Goal: Transaction & Acquisition: Purchase product/service

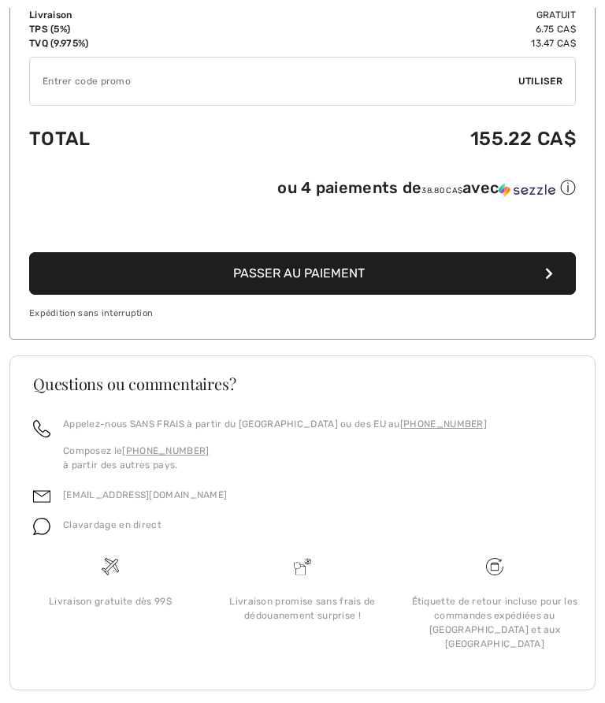
scroll to position [548, 0]
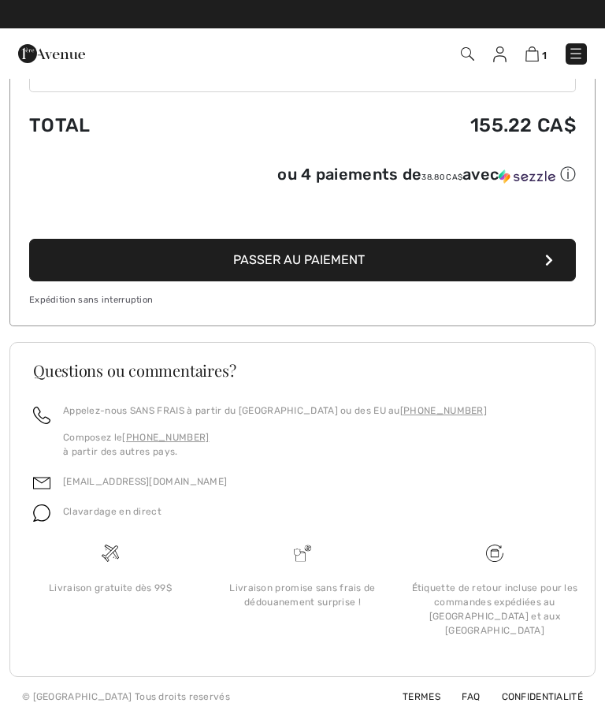
click at [518, 254] on button "Passer au paiement" at bounding box center [302, 260] width 547 height 43
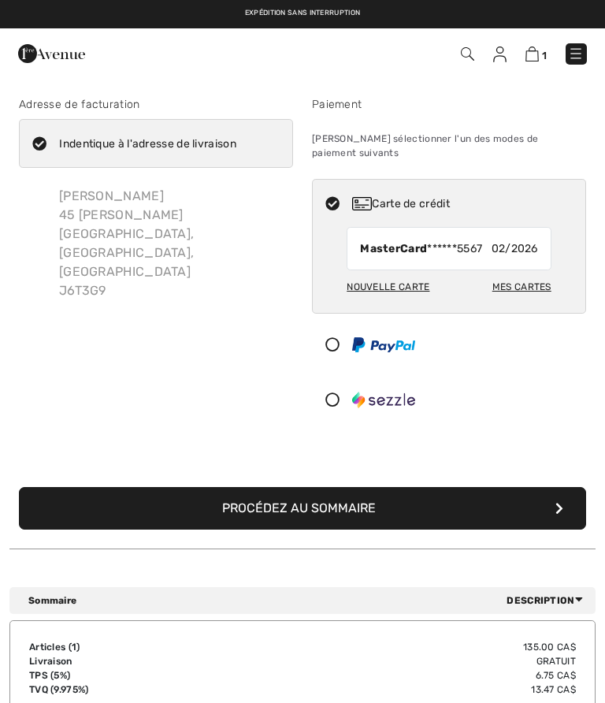
click at [529, 240] on span "02/2026" at bounding box center [514, 248] width 46 height 17
click at [540, 273] on div "Mes cartes" at bounding box center [521, 286] width 59 height 27
radio input "true"
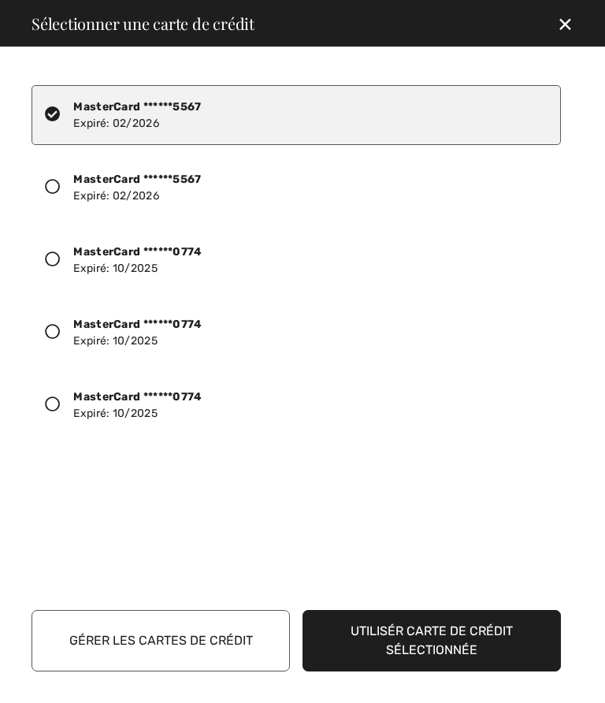
click at [169, 406] on div "MasterCard ******0774 Expiré: 10/2025" at bounding box center [137, 404] width 128 height 33
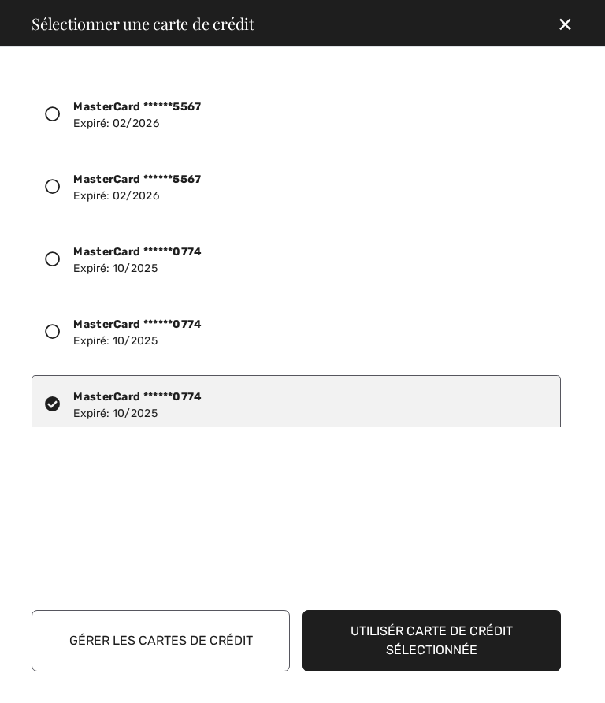
click at [521, 641] on button "Utilisér carte de crédit sélectionnée" at bounding box center [431, 640] width 258 height 61
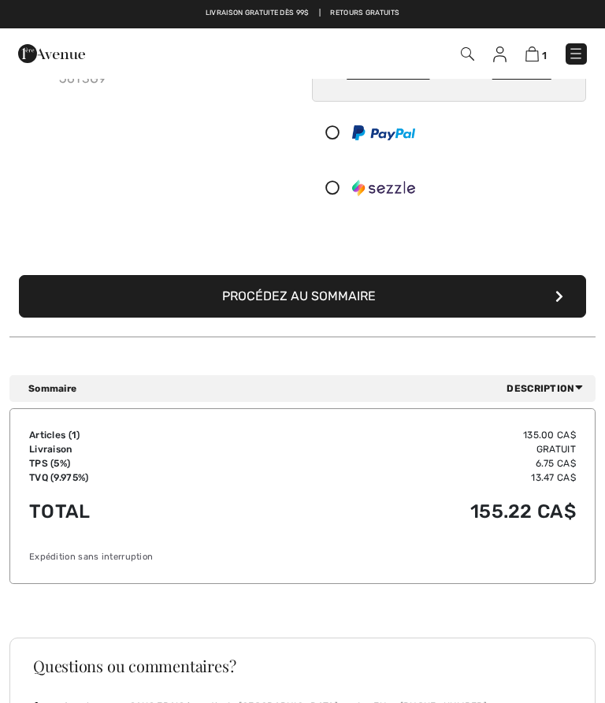
scroll to position [210, 0]
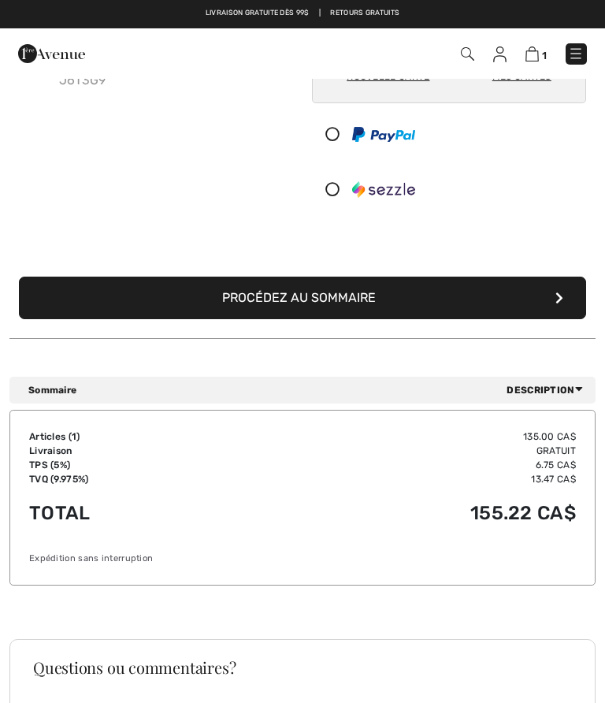
click at [516, 284] on button "Procédez au sommaire" at bounding box center [302, 297] width 567 height 43
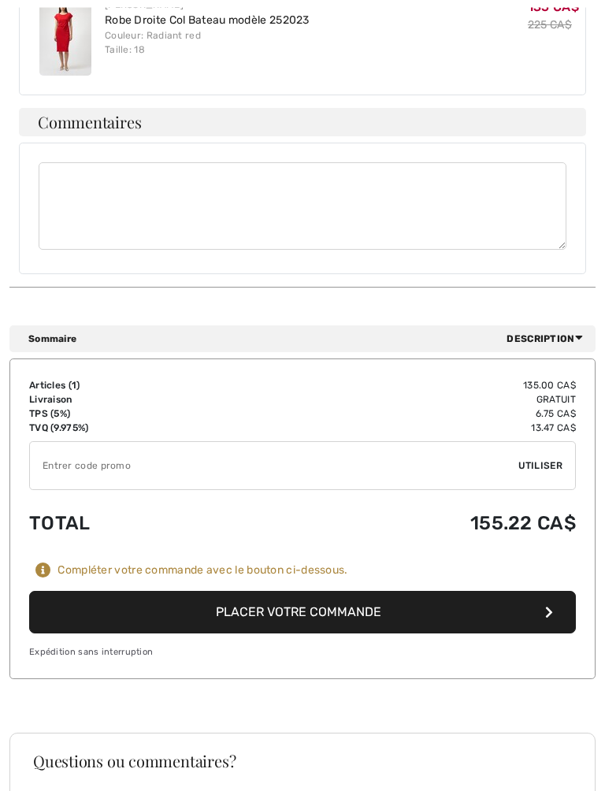
scroll to position [574, 0]
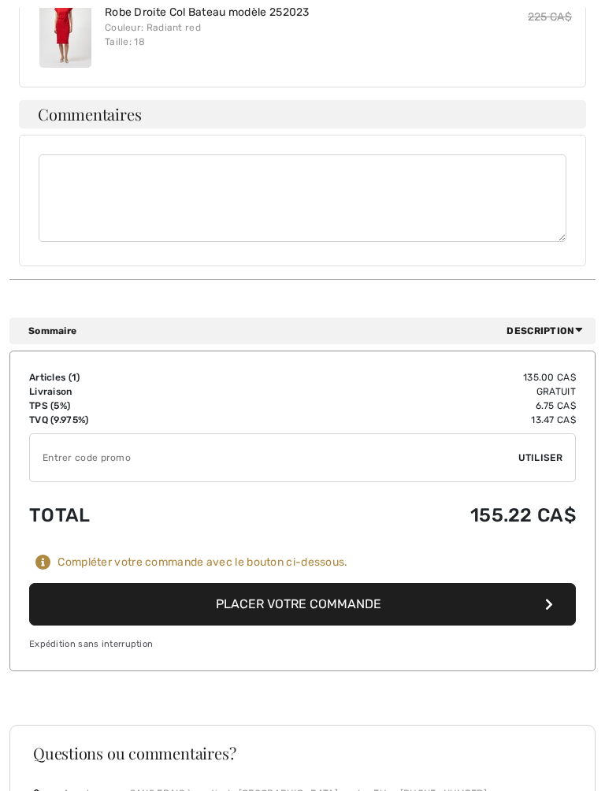
click at [510, 583] on button "Placer votre commande" at bounding box center [302, 604] width 547 height 43
